Goal: Check status: Check status

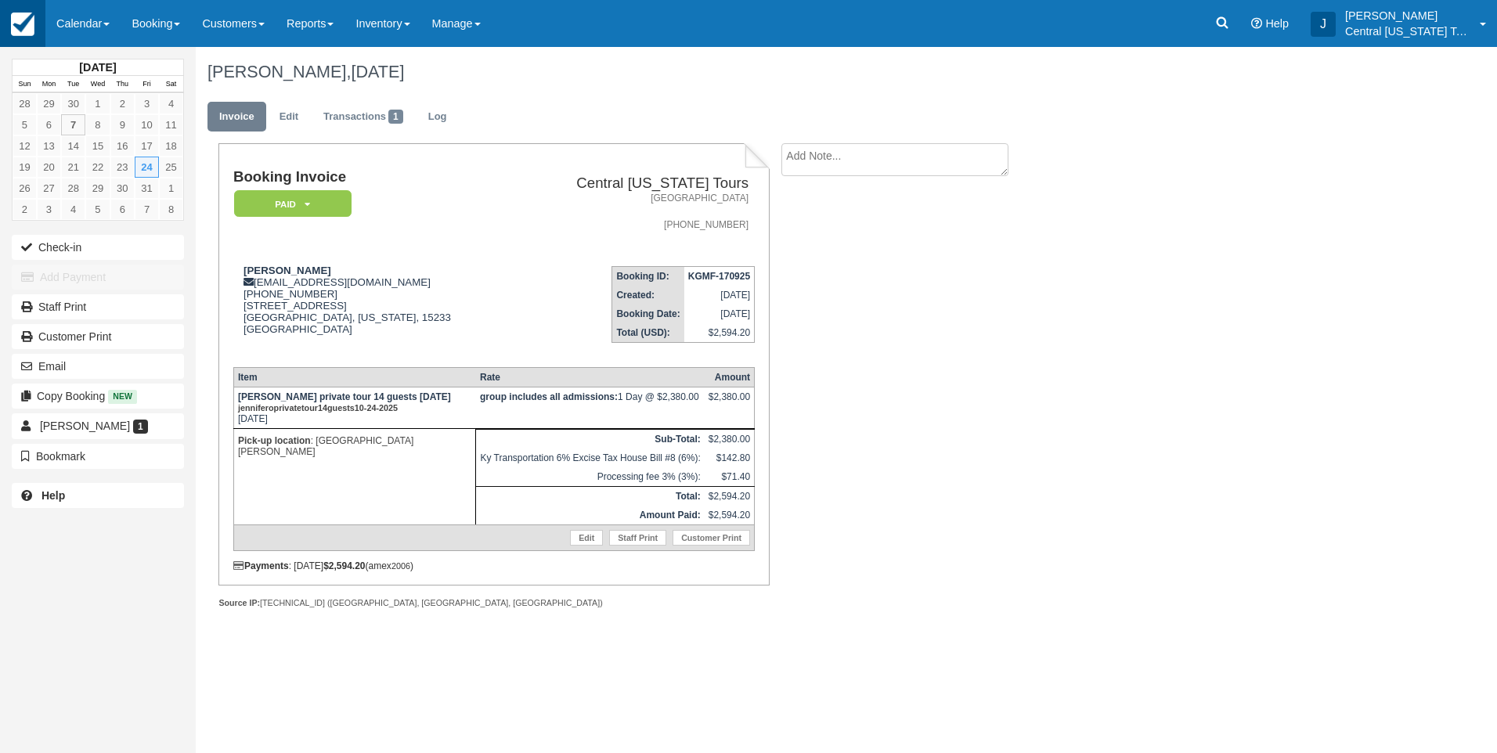
click at [25, 27] on img at bounding box center [22, 24] width 23 height 23
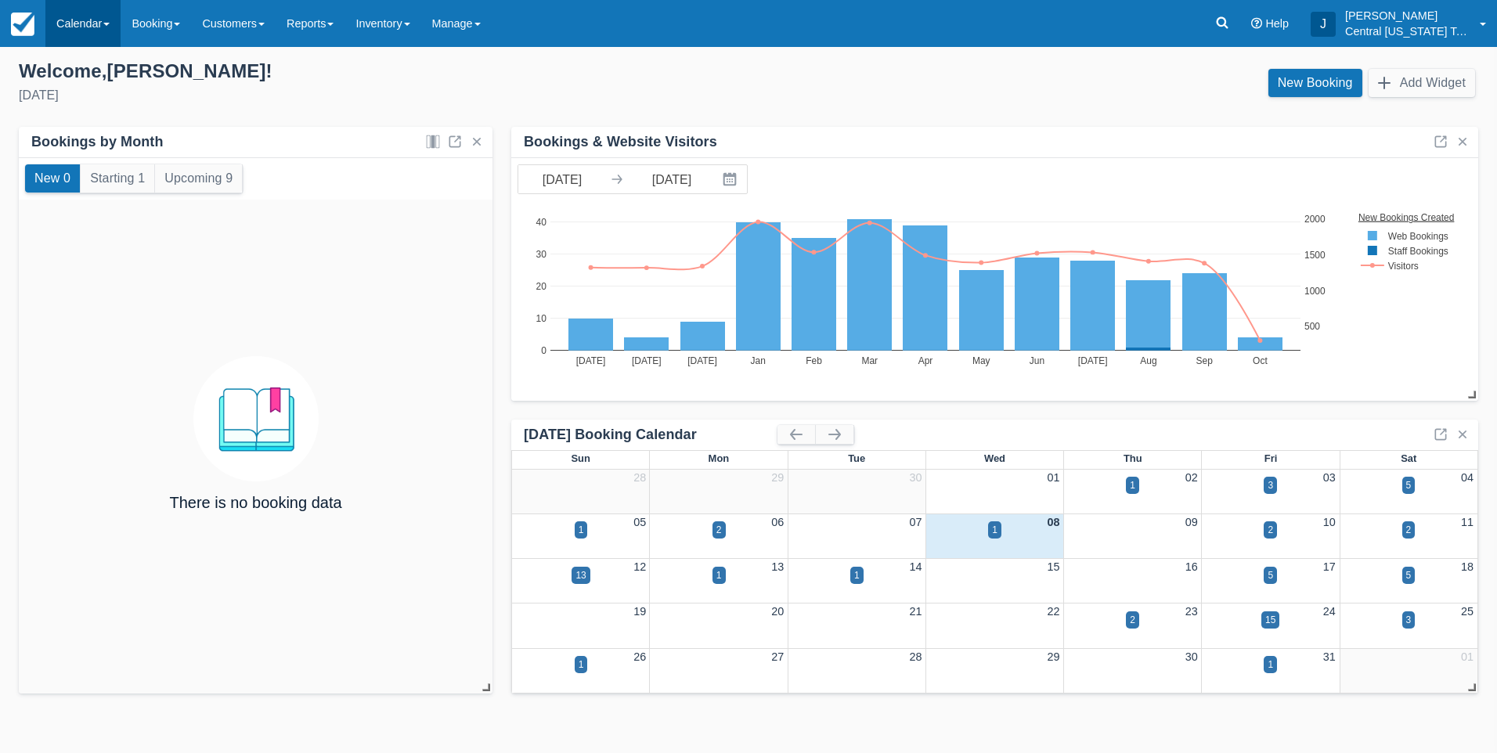
click at [93, 16] on link "Calendar" at bounding box center [82, 23] width 75 height 47
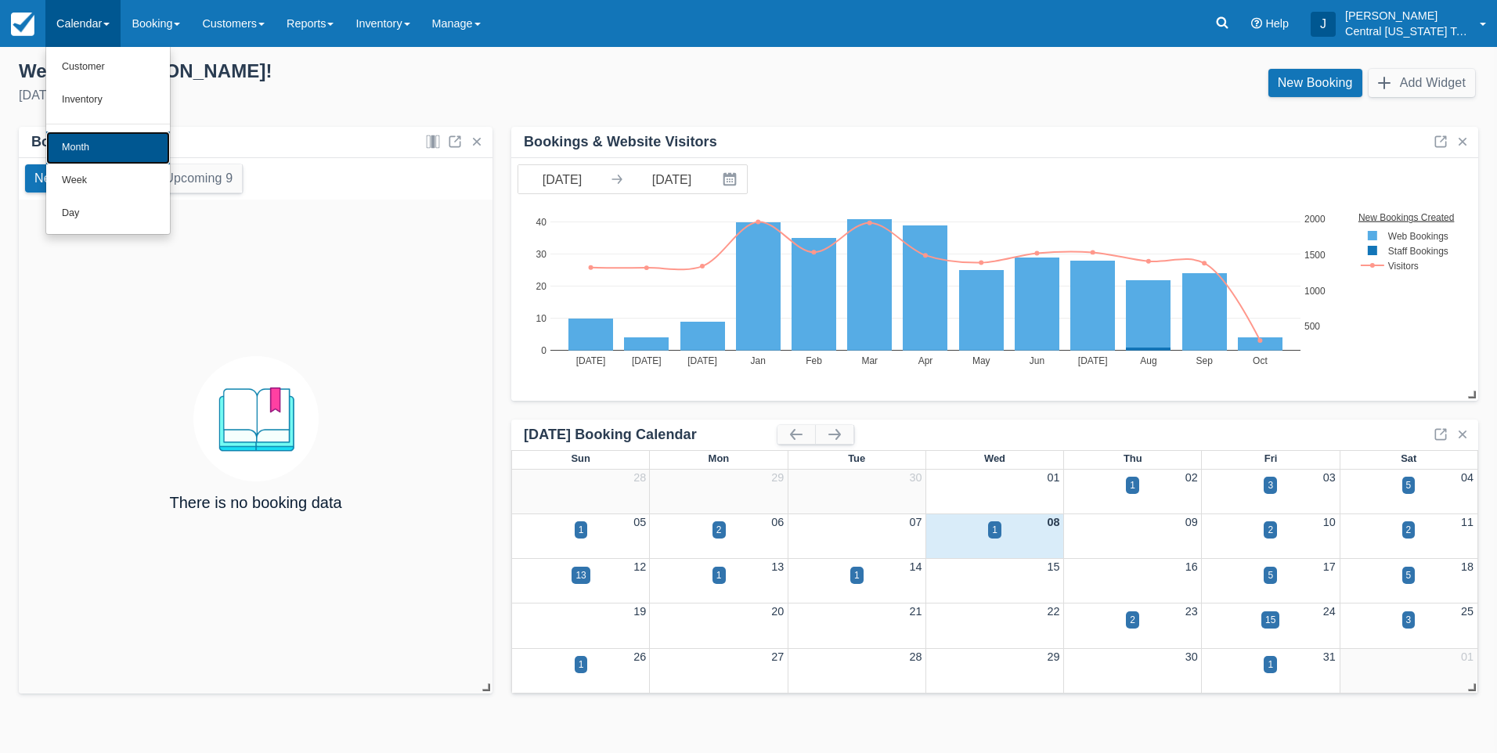
click at [107, 146] on link "Month" at bounding box center [108, 148] width 124 height 33
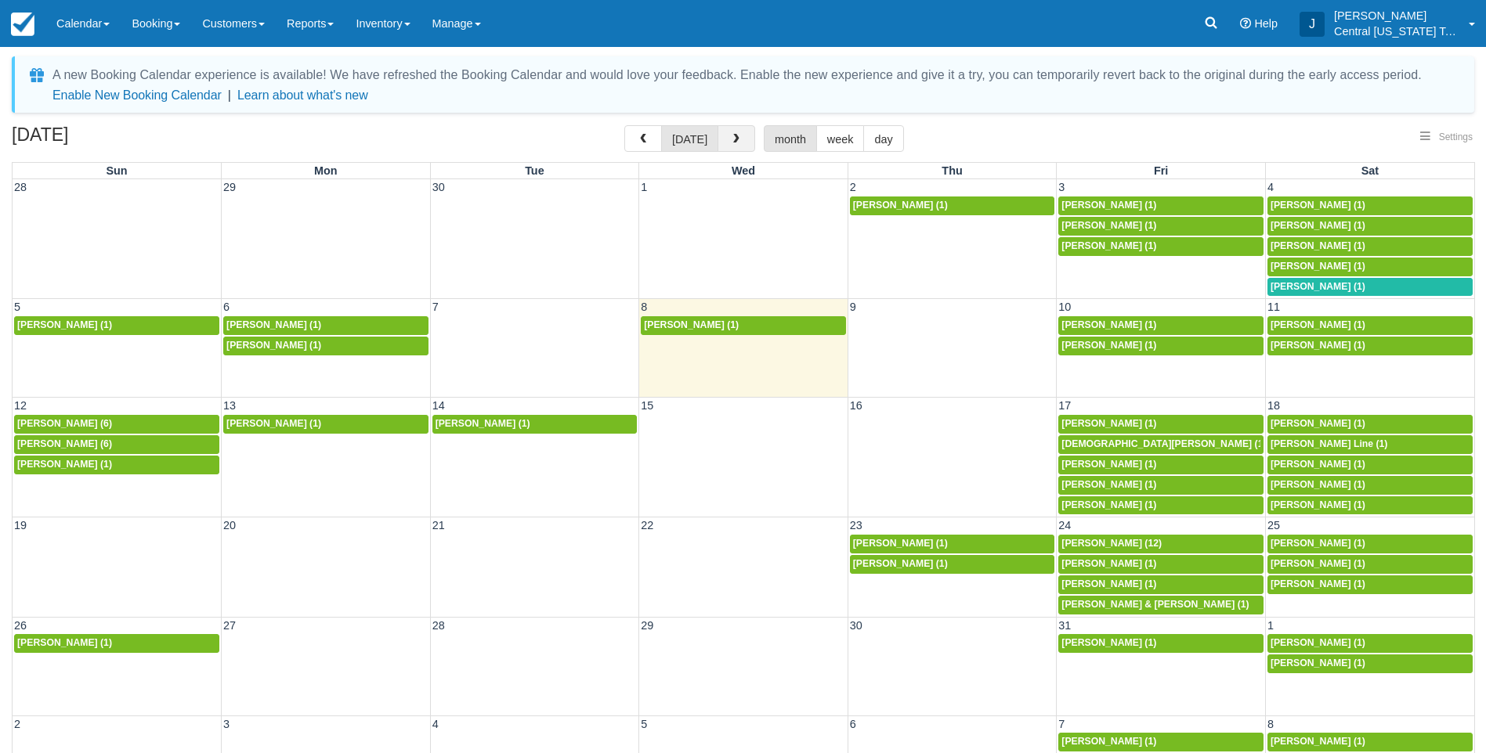
click at [735, 140] on span "button" at bounding box center [736, 139] width 11 height 11
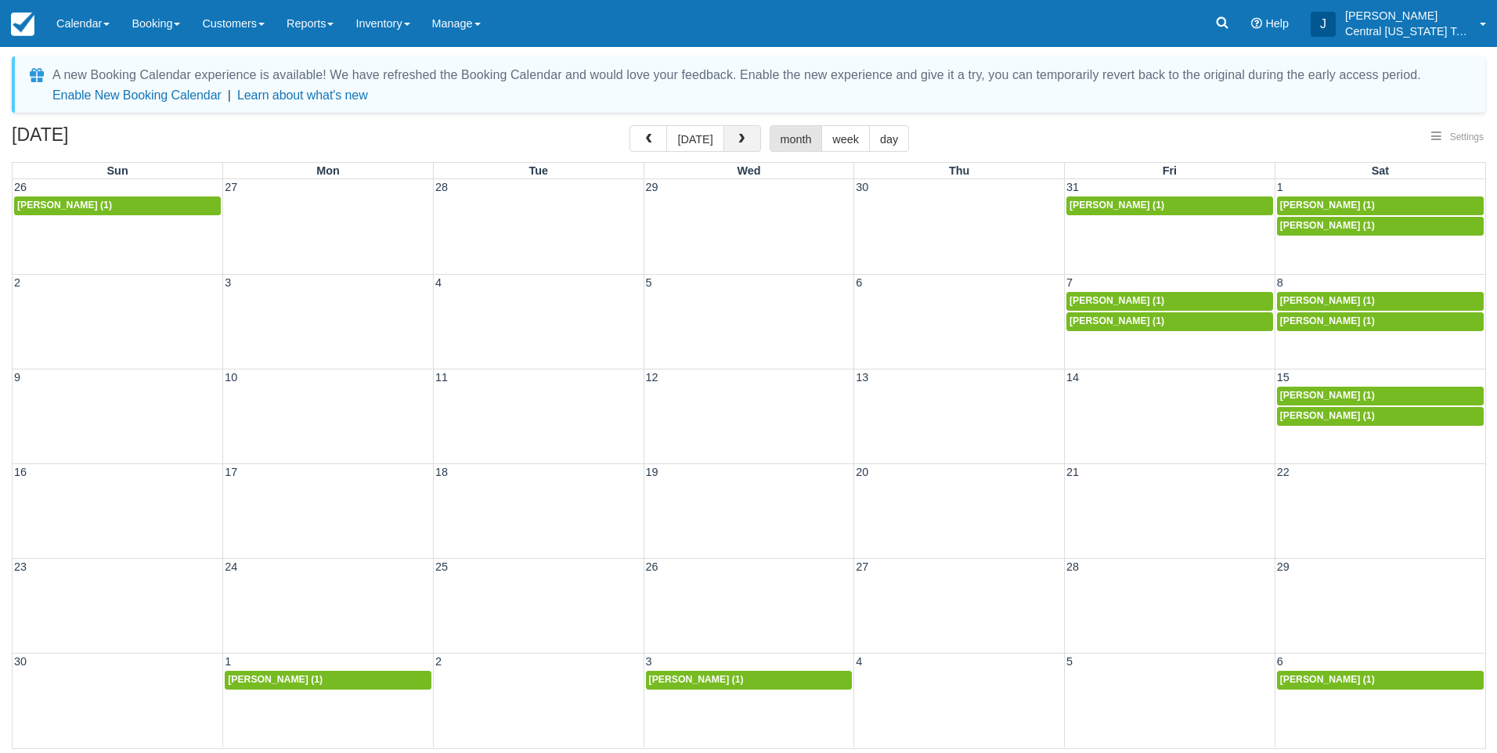
click at [736, 140] on span "button" at bounding box center [741, 139] width 11 height 11
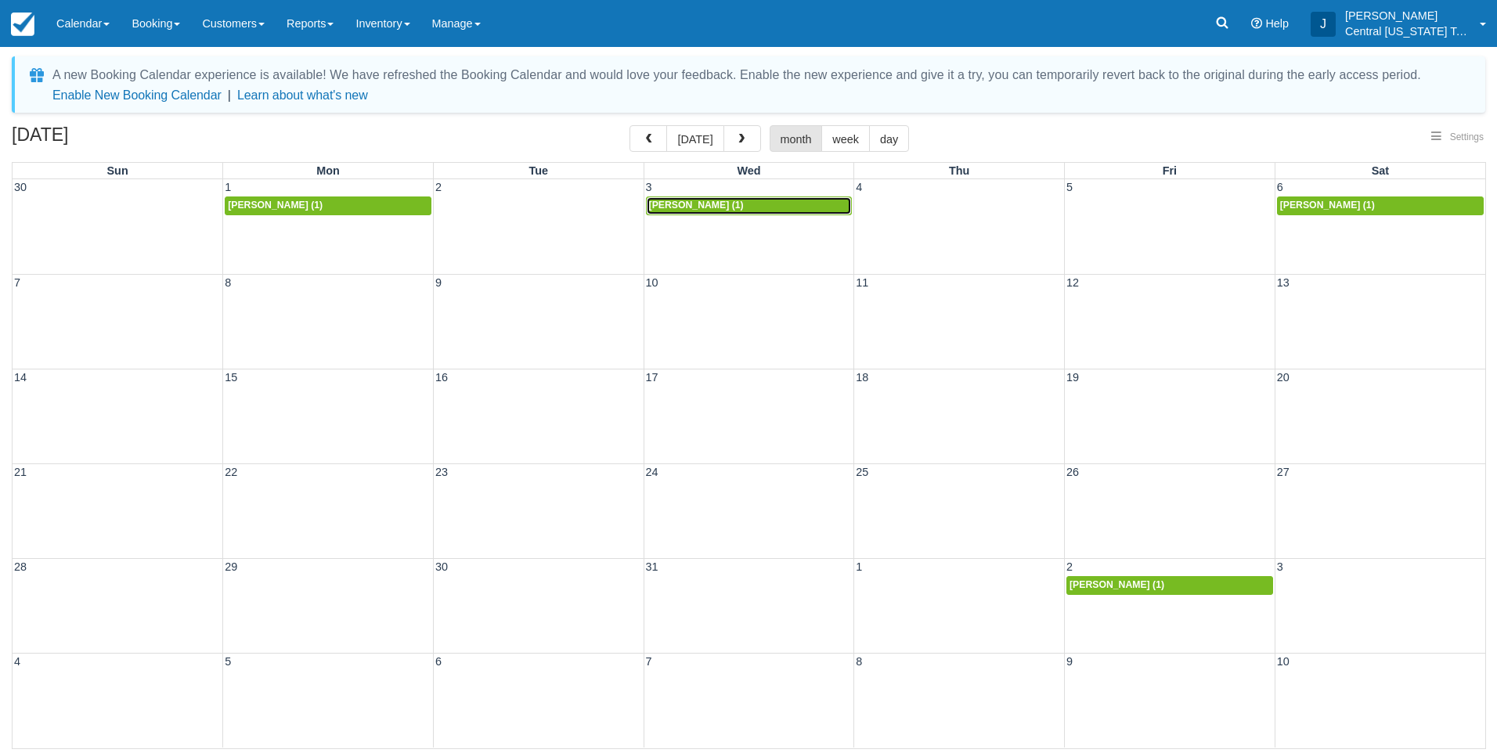
click at [702, 208] on span "Robert Madore (1)" at bounding box center [696, 205] width 95 height 11
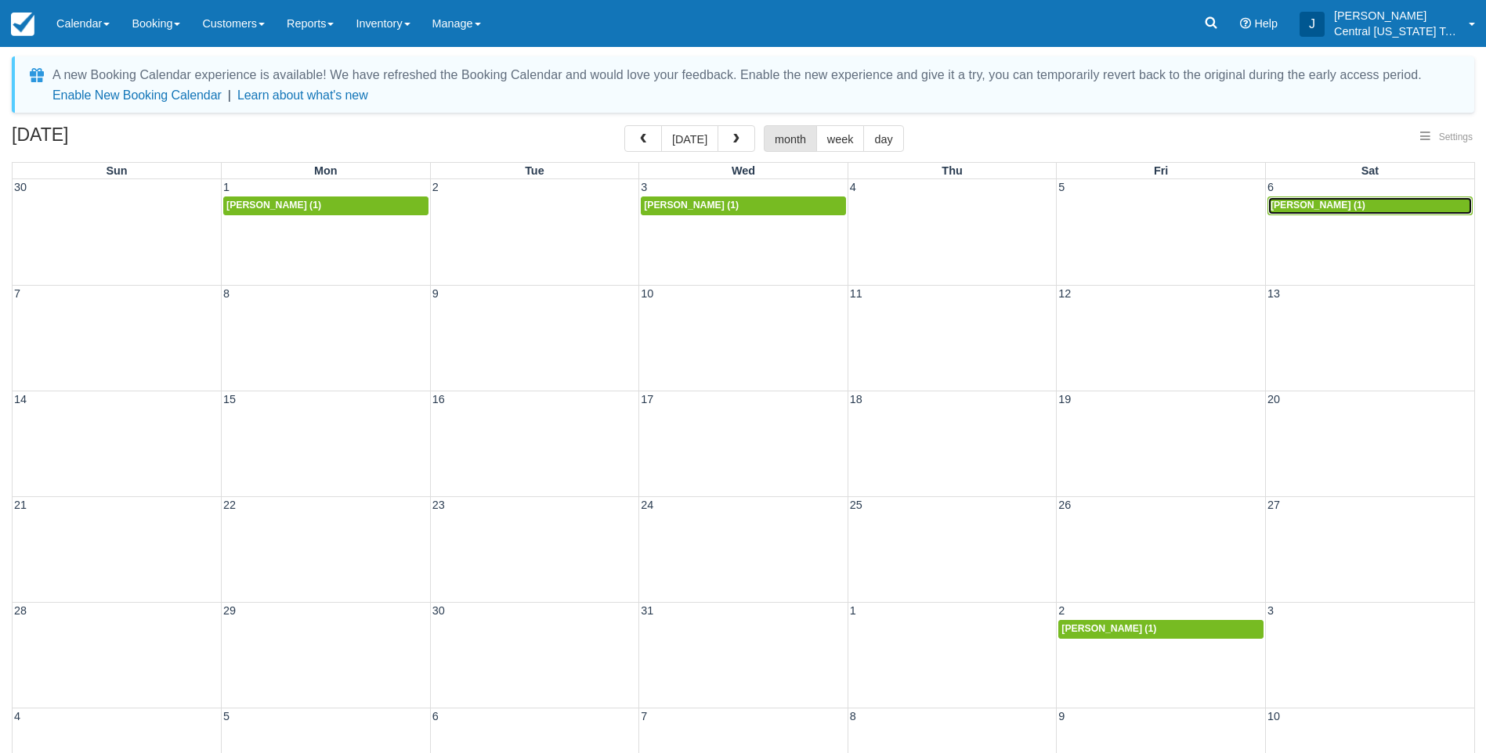
click at [1329, 206] on span "[PERSON_NAME] (1)" at bounding box center [1317, 205] width 95 height 11
